Goal: Find specific page/section: Find specific page/section

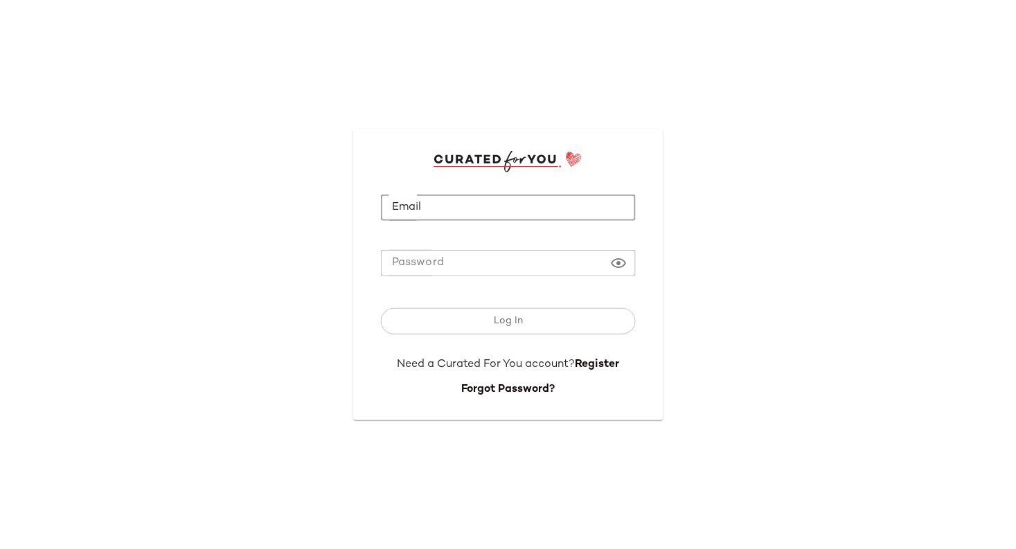
click at [443, 213] on input "Email" at bounding box center [508, 208] width 255 height 27
type input "**********"
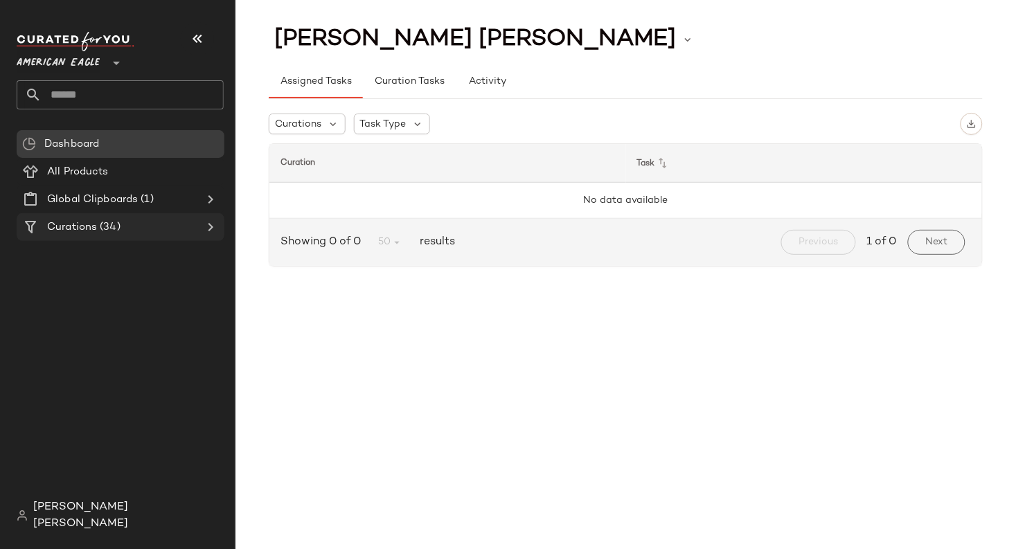
click at [172, 235] on Curations "Curations (34)" at bounding box center [121, 227] width 208 height 28
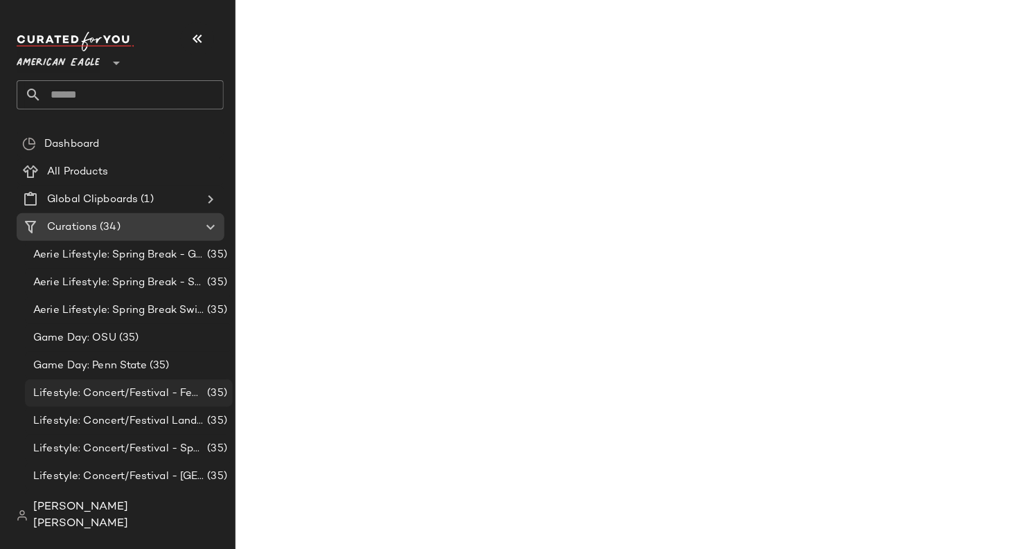
click at [153, 389] on span "Lifestyle: Concert/Festival - Femme" at bounding box center [118, 394] width 171 height 16
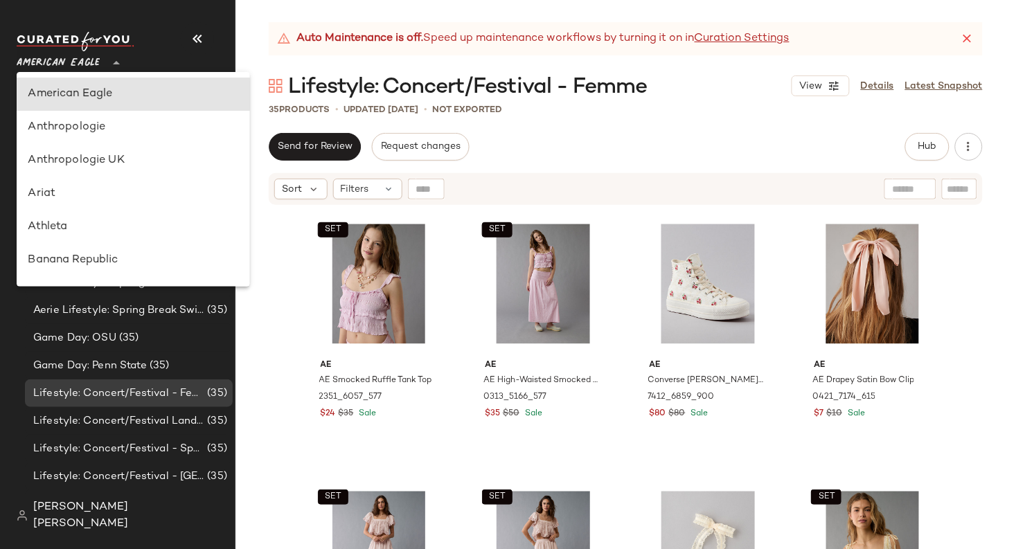
click at [42, 63] on span "American Eagle" at bounding box center [58, 59] width 83 height 25
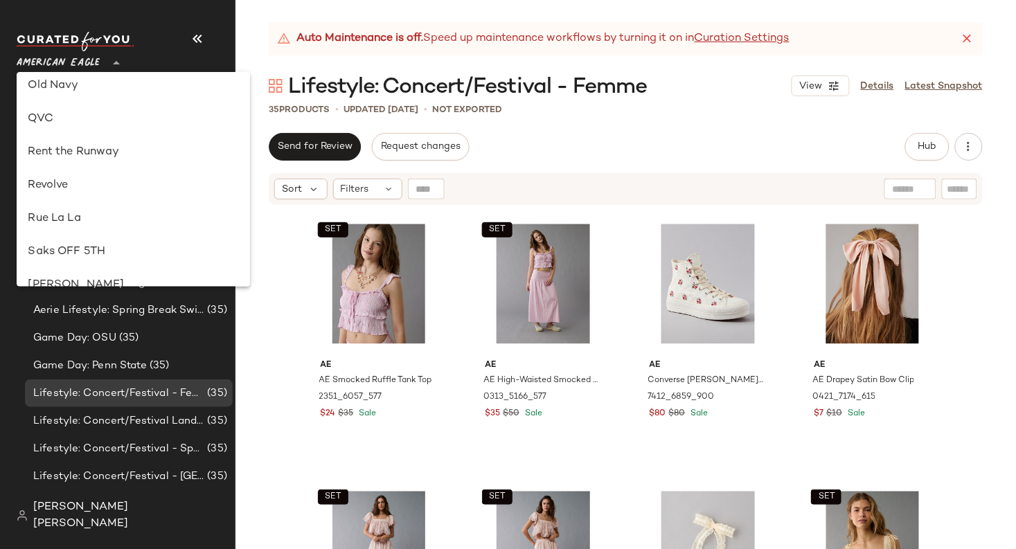
scroll to position [619, 0]
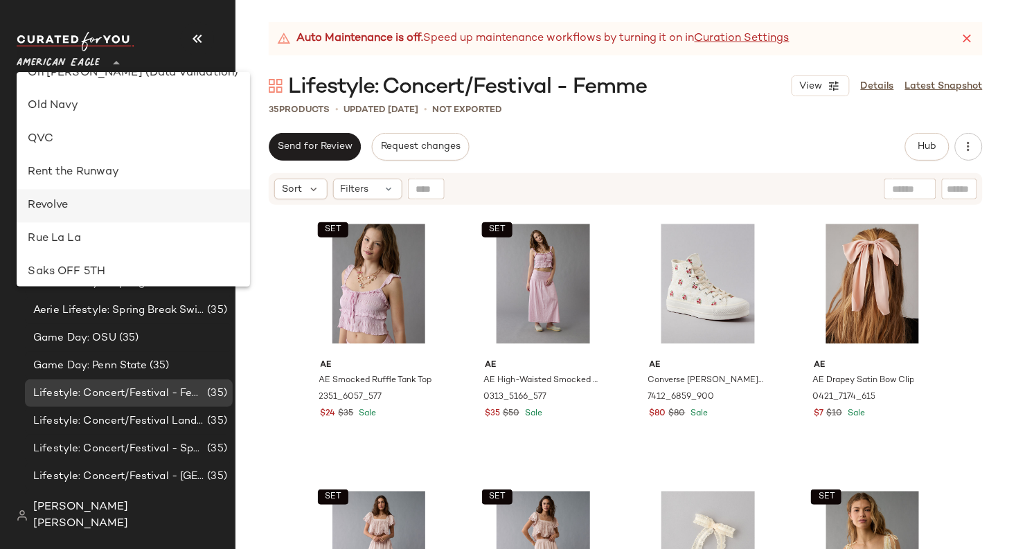
click at [82, 200] on div "Revolve" at bounding box center [133, 206] width 211 height 17
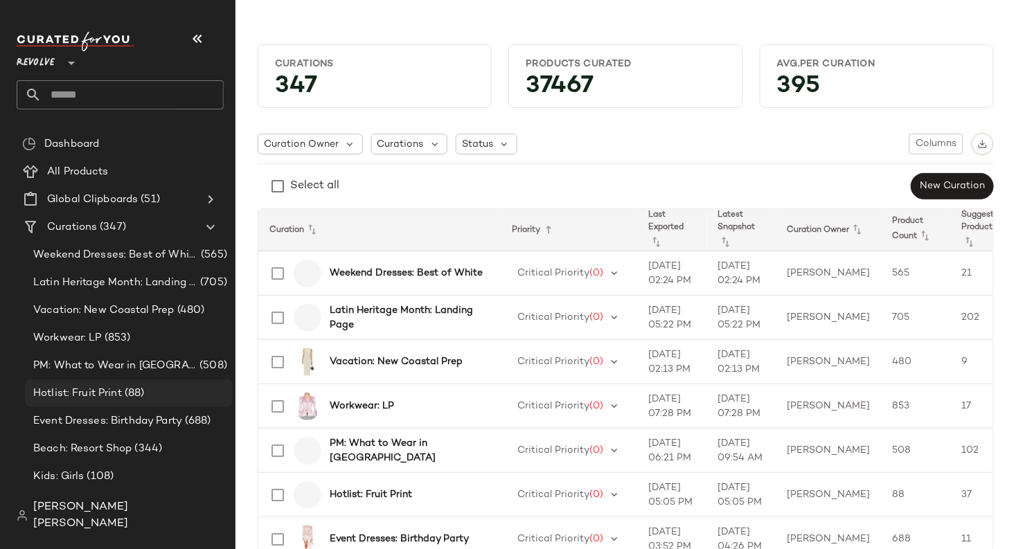
click at [160, 400] on div "Hotlist: Fruit Print (88)" at bounding box center [128, 394] width 198 height 16
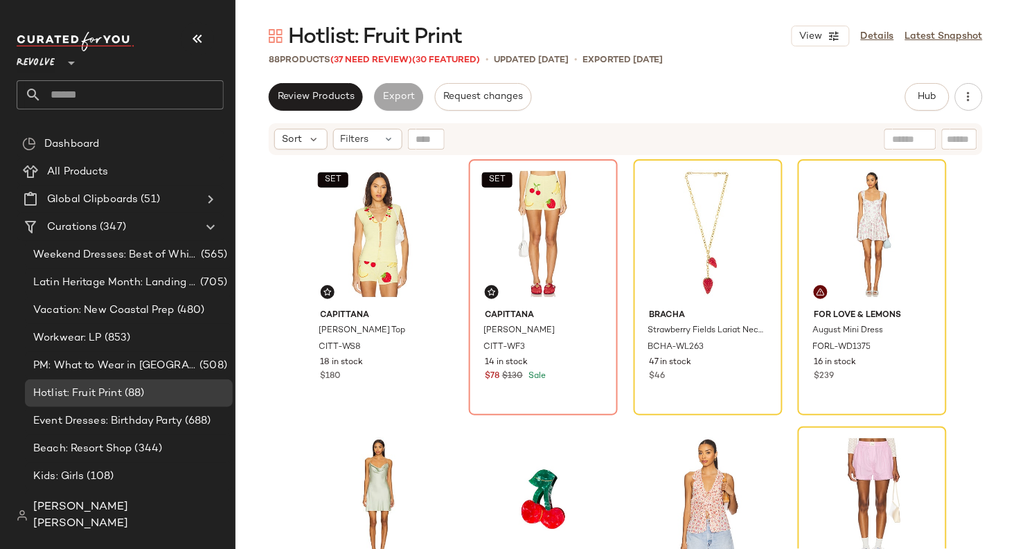
click at [396, 66] on div "88 Products (37 Need Review) (30 Featured)" at bounding box center [374, 60] width 211 height 14
click at [389, 63] on span "(37 Need Review)" at bounding box center [371, 60] width 82 height 10
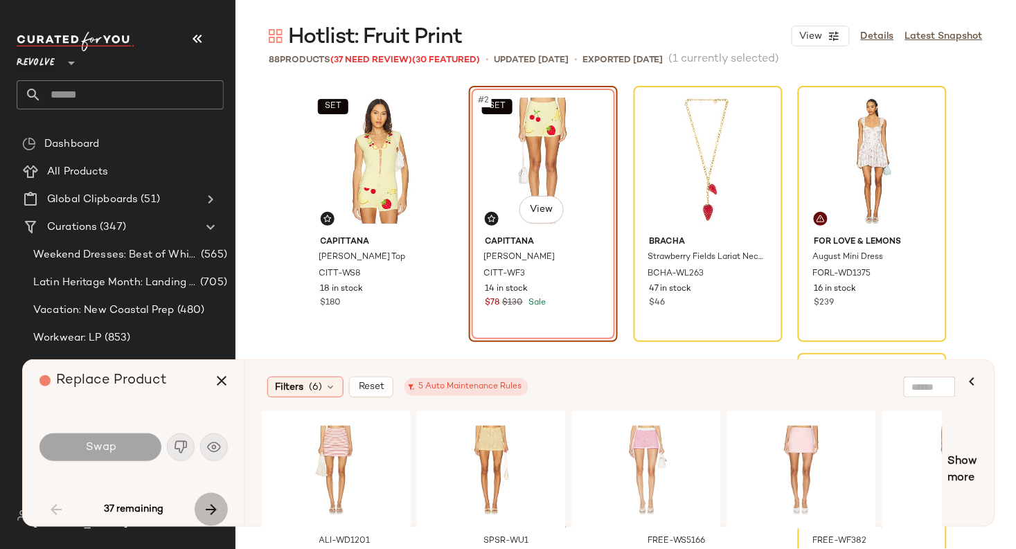
click at [212, 505] on icon "button" at bounding box center [211, 509] width 17 height 17
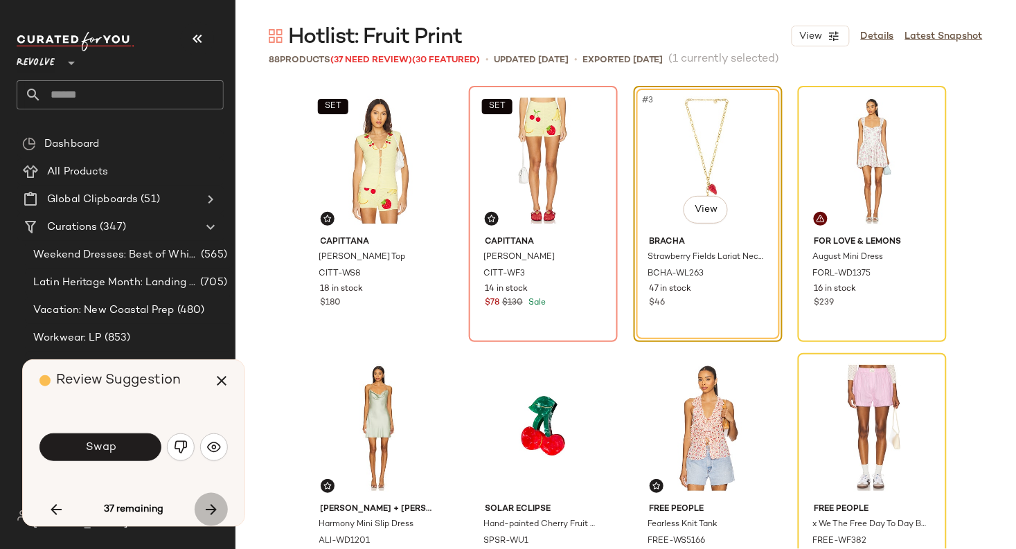
click at [212, 505] on icon "button" at bounding box center [211, 509] width 17 height 17
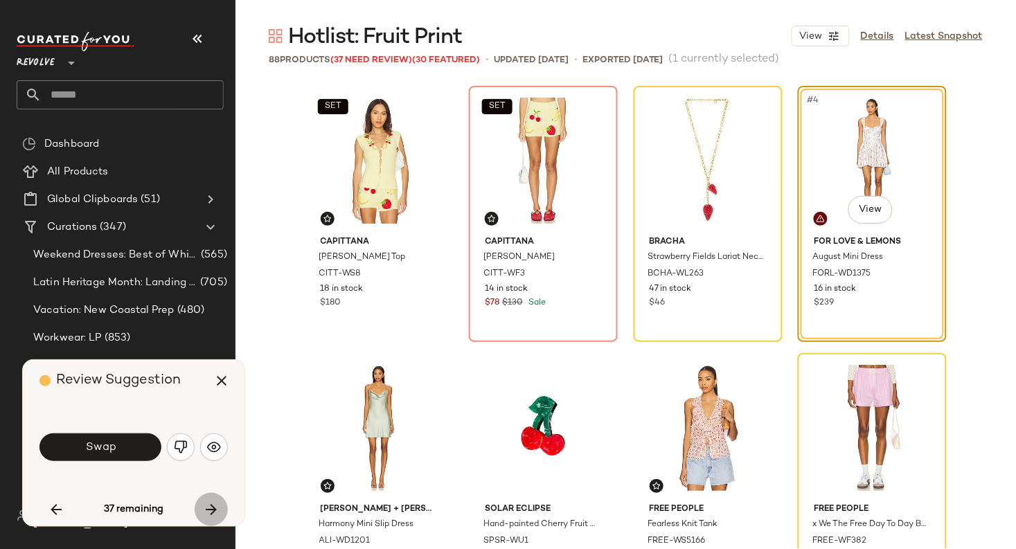
click at [212, 505] on icon "button" at bounding box center [211, 509] width 17 height 17
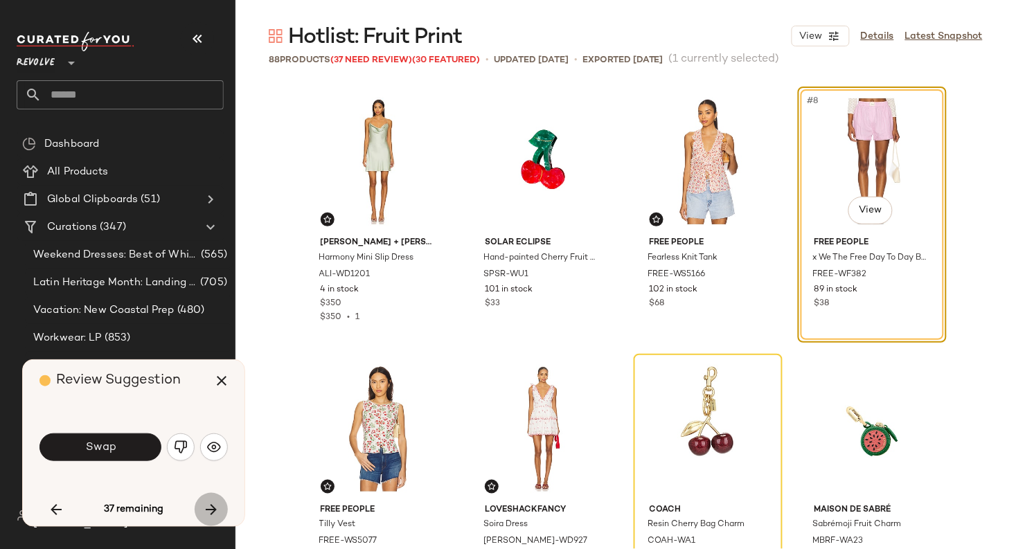
click at [212, 505] on icon "button" at bounding box center [211, 509] width 17 height 17
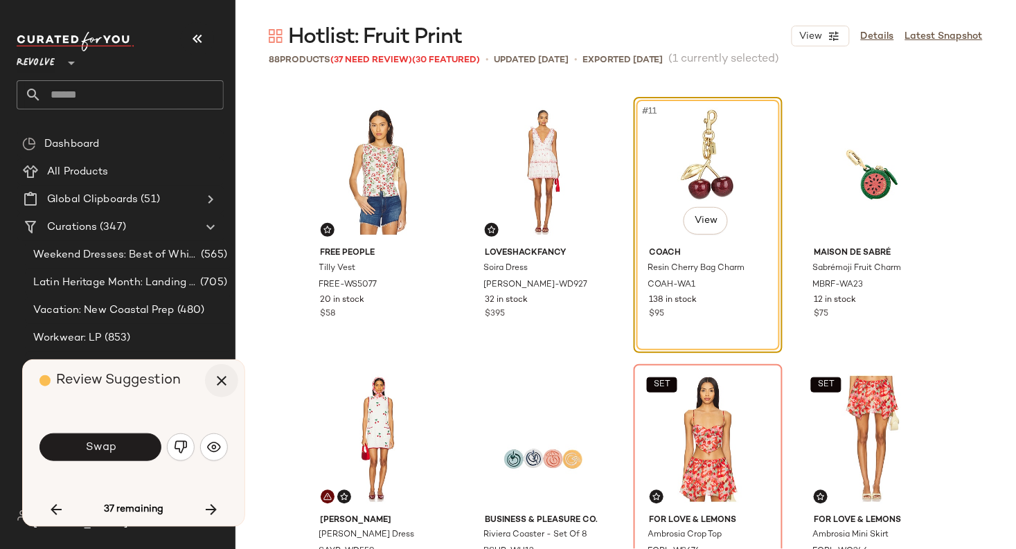
click at [217, 382] on icon "button" at bounding box center [221, 381] width 17 height 17
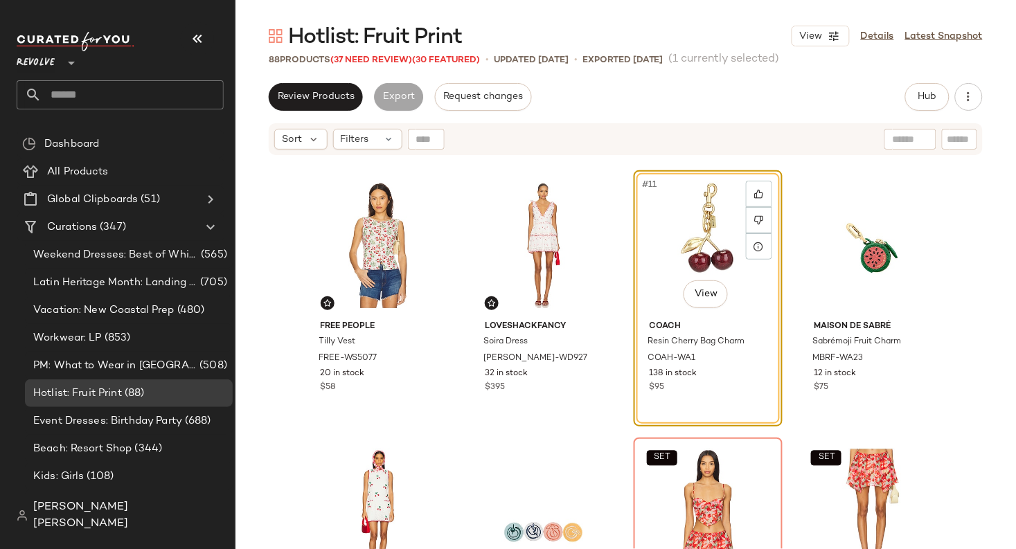
click at [54, 69] on span "Revolve" at bounding box center [36, 59] width 38 height 25
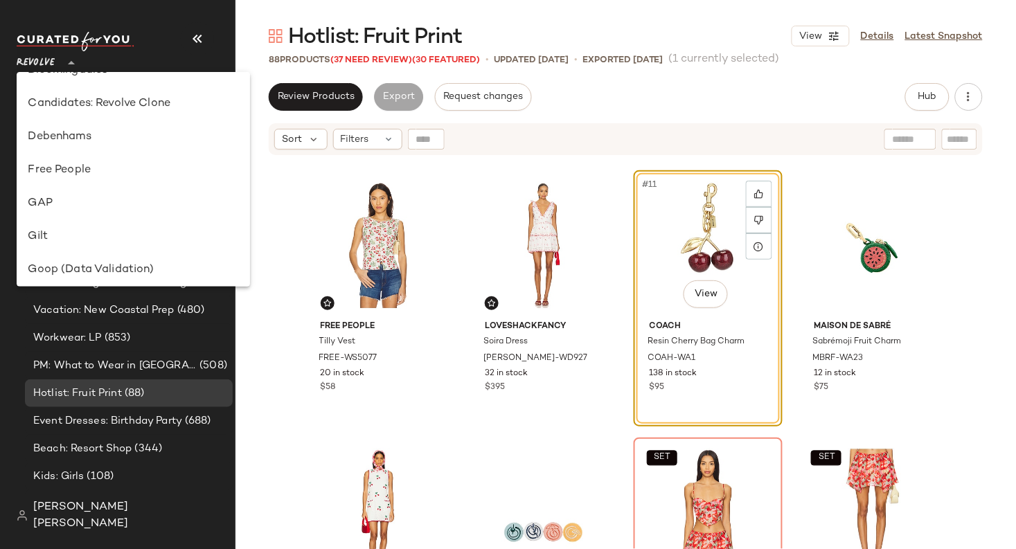
scroll to position [203, 0]
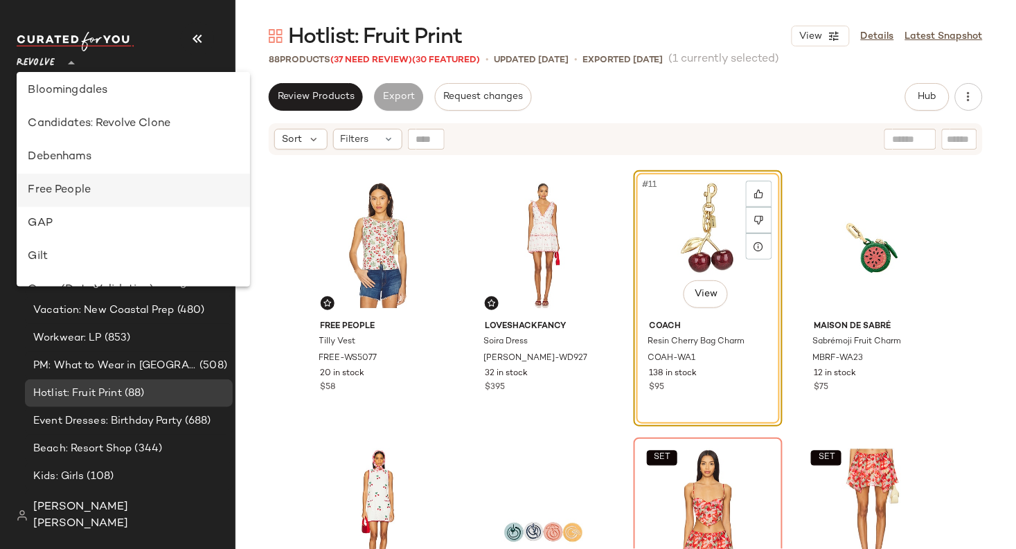
click at [81, 197] on div "Free People" at bounding box center [133, 190] width 211 height 17
type input "**"
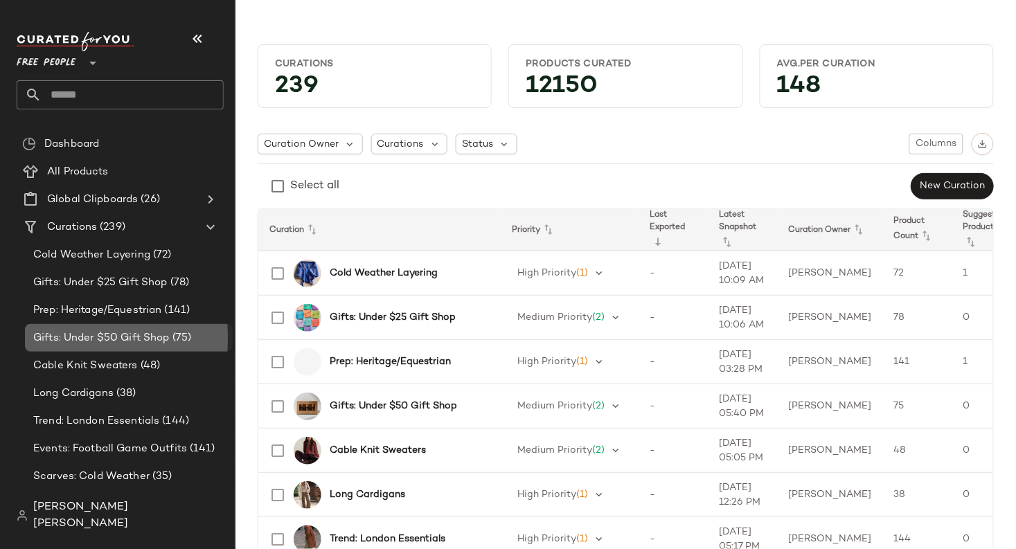
click at [89, 330] on span "Gifts: Under $50 Gift Shop" at bounding box center [101, 338] width 136 height 16
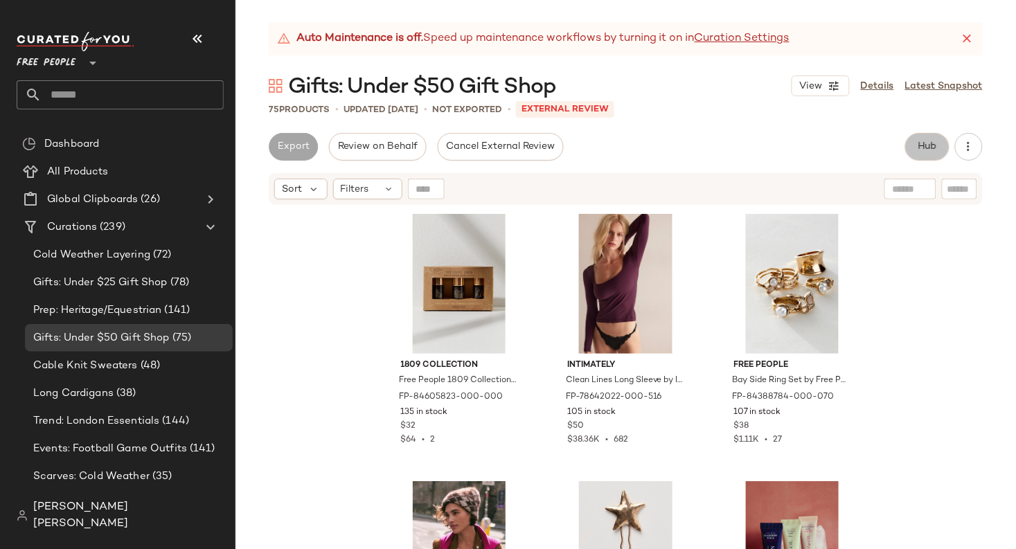
click at [933, 145] on span "Hub" at bounding box center [927, 146] width 19 height 11
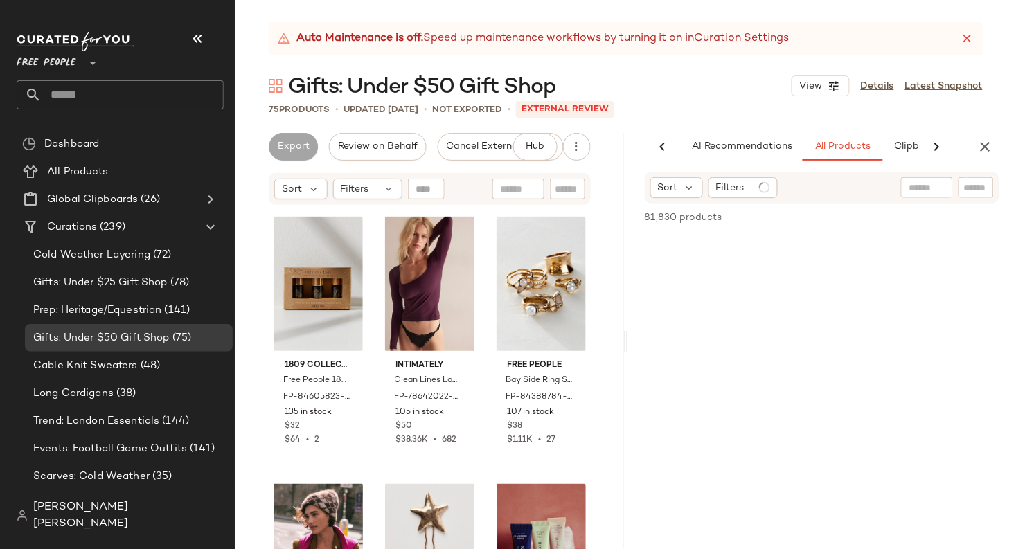
scroll to position [0, 88]
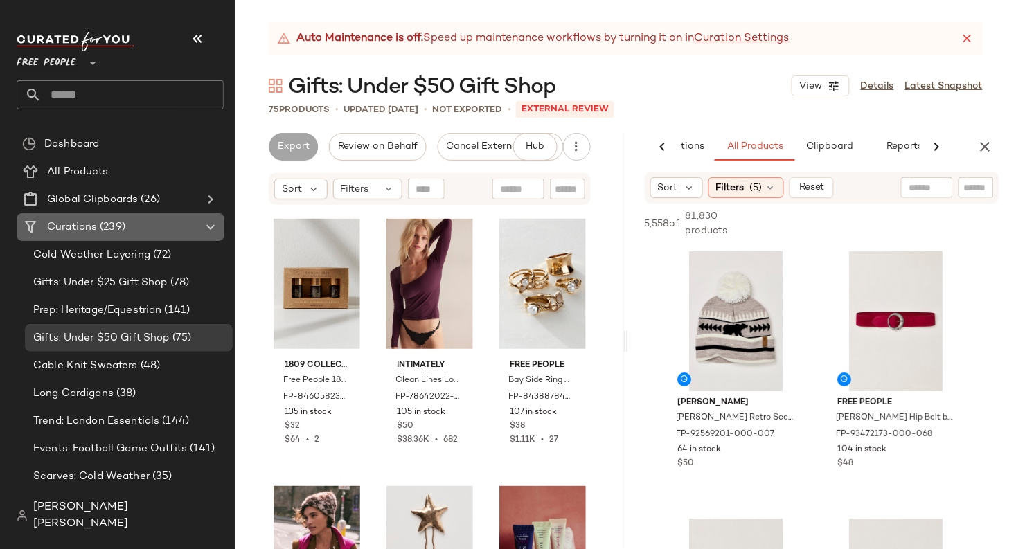
click at [104, 220] on span "(239)" at bounding box center [111, 228] width 28 height 16
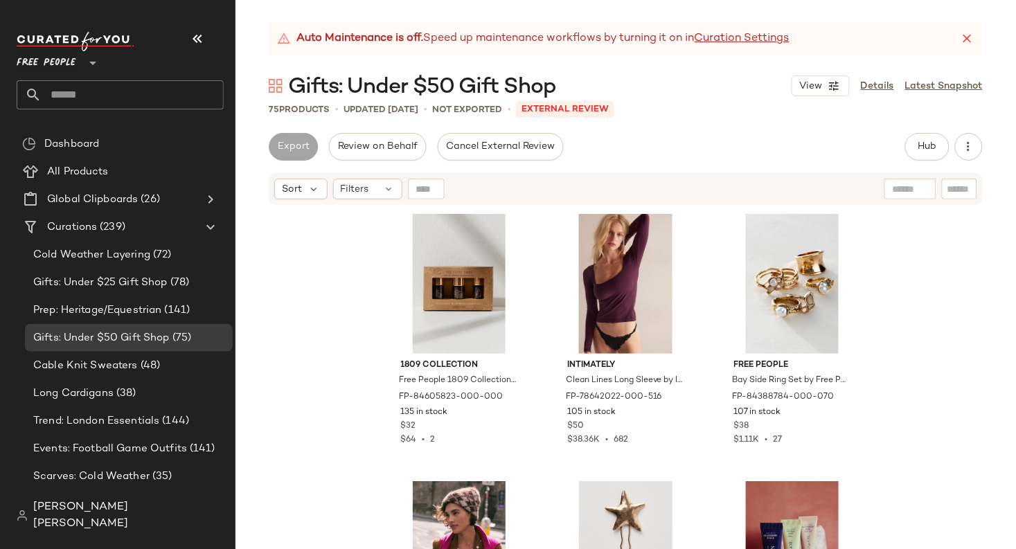
click at [74, 87] on input "text" at bounding box center [133, 94] width 182 height 29
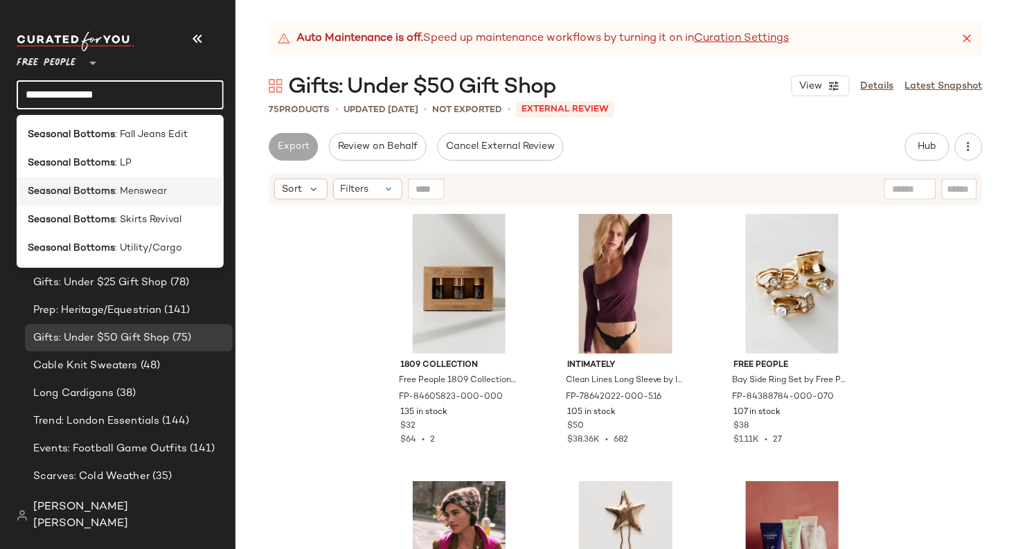
type input "**********"
click at [84, 204] on div "Seasonal Bottoms : Menswear" at bounding box center [120, 191] width 207 height 28
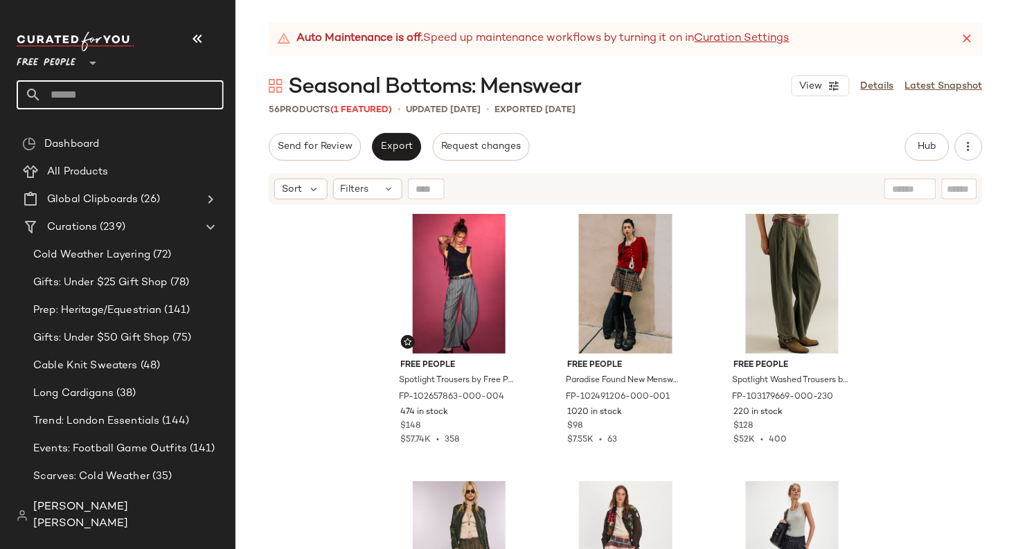
click at [86, 101] on input "text" at bounding box center [133, 94] width 182 height 29
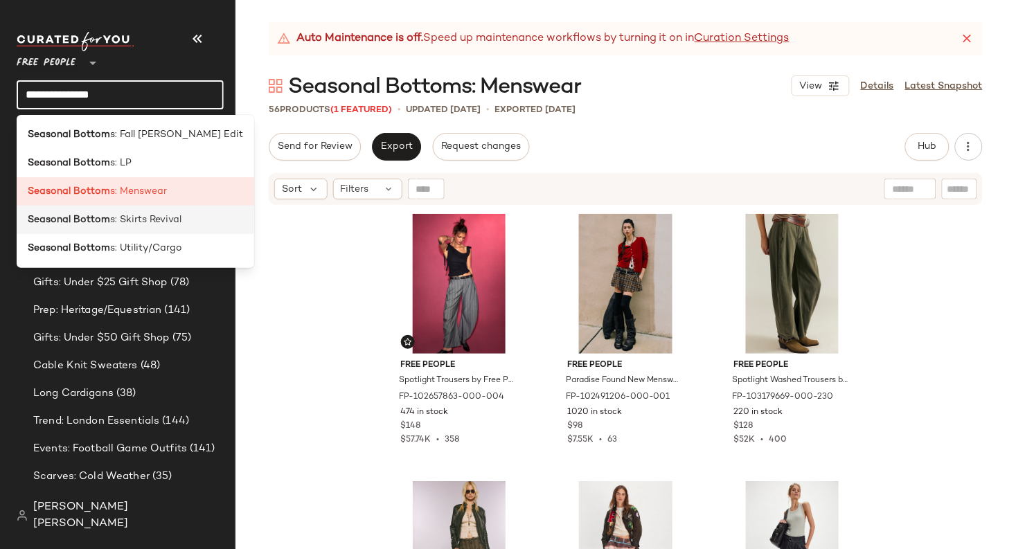
type input "**********"
click at [116, 213] on span "s: Skirts Revival" at bounding box center [145, 220] width 71 height 15
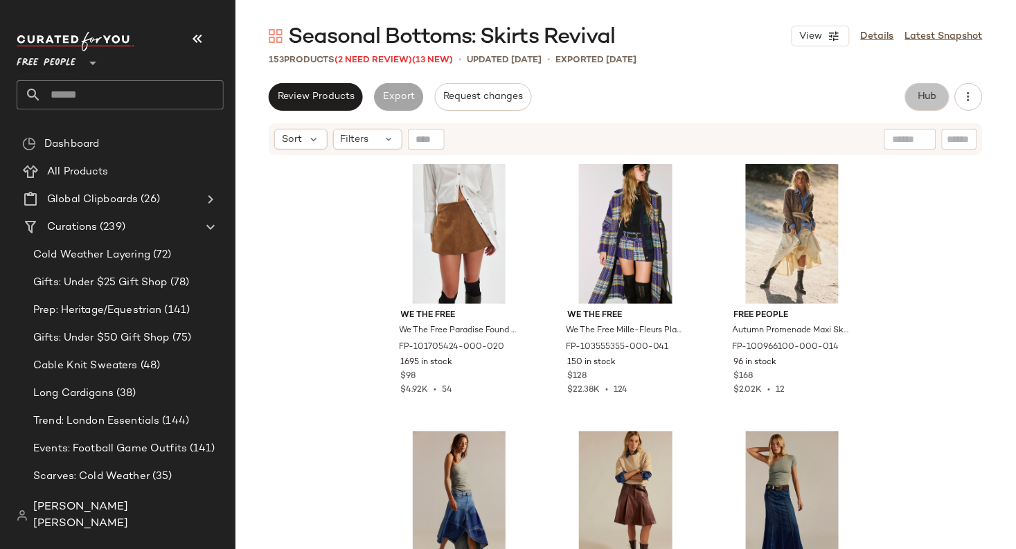
click at [922, 89] on button "Hub" at bounding box center [927, 97] width 44 height 28
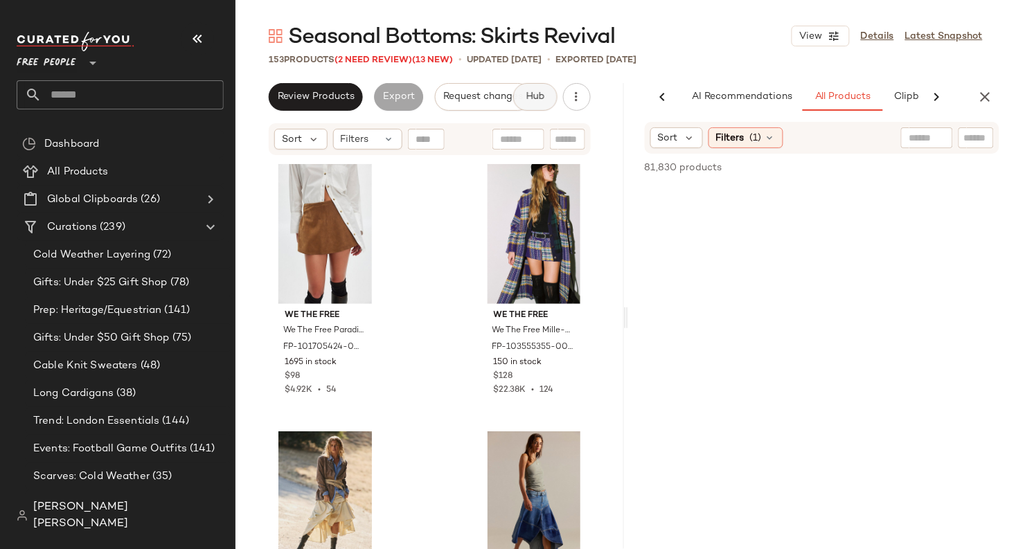
scroll to position [0, 88]
